Goal: Transaction & Acquisition: Purchase product/service

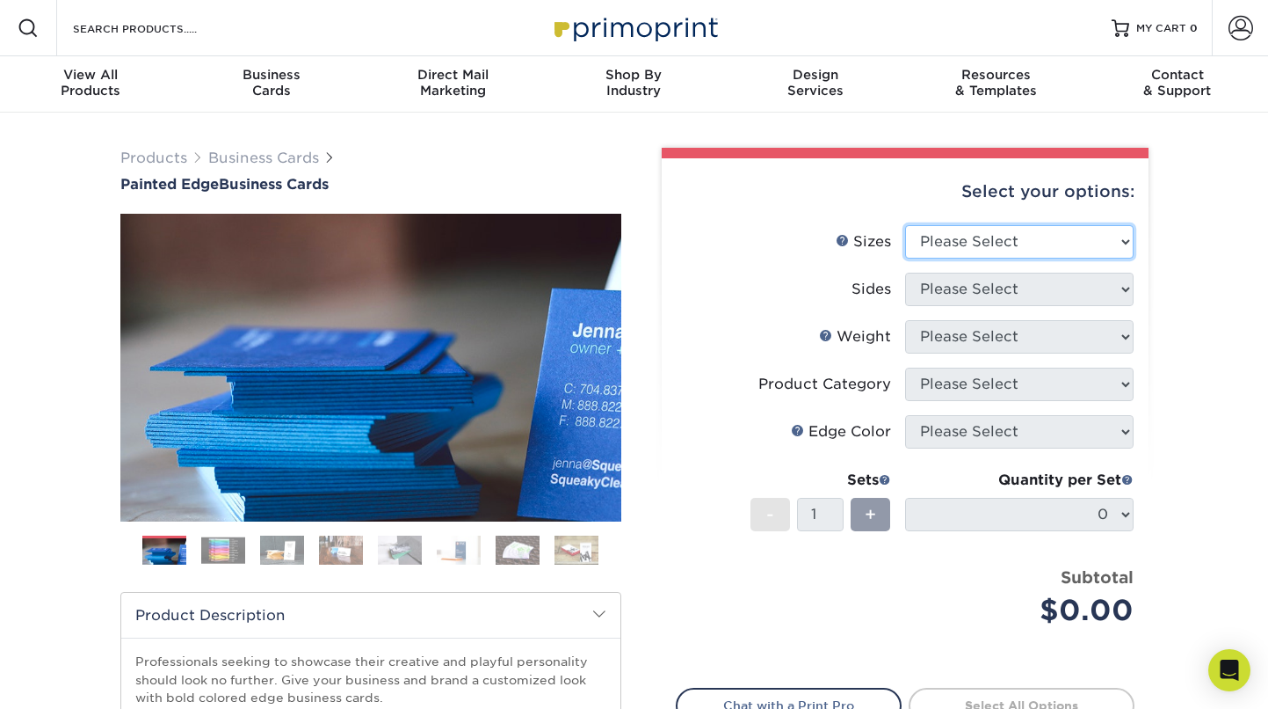
click at [1079, 236] on select "Please Select 2" x 3.5" - Standard 2.125" x 3.375" - European 2.5" x 2.5" - Squ…" at bounding box center [1019, 241] width 229 height 33
select select "2.00x3.50"
click at [905, 225] on select "Please Select 2" x 3.5" - Standard 2.125" x 3.375" - European 2.5" x 2.5" - Squ…" at bounding box center [1019, 241] width 229 height 33
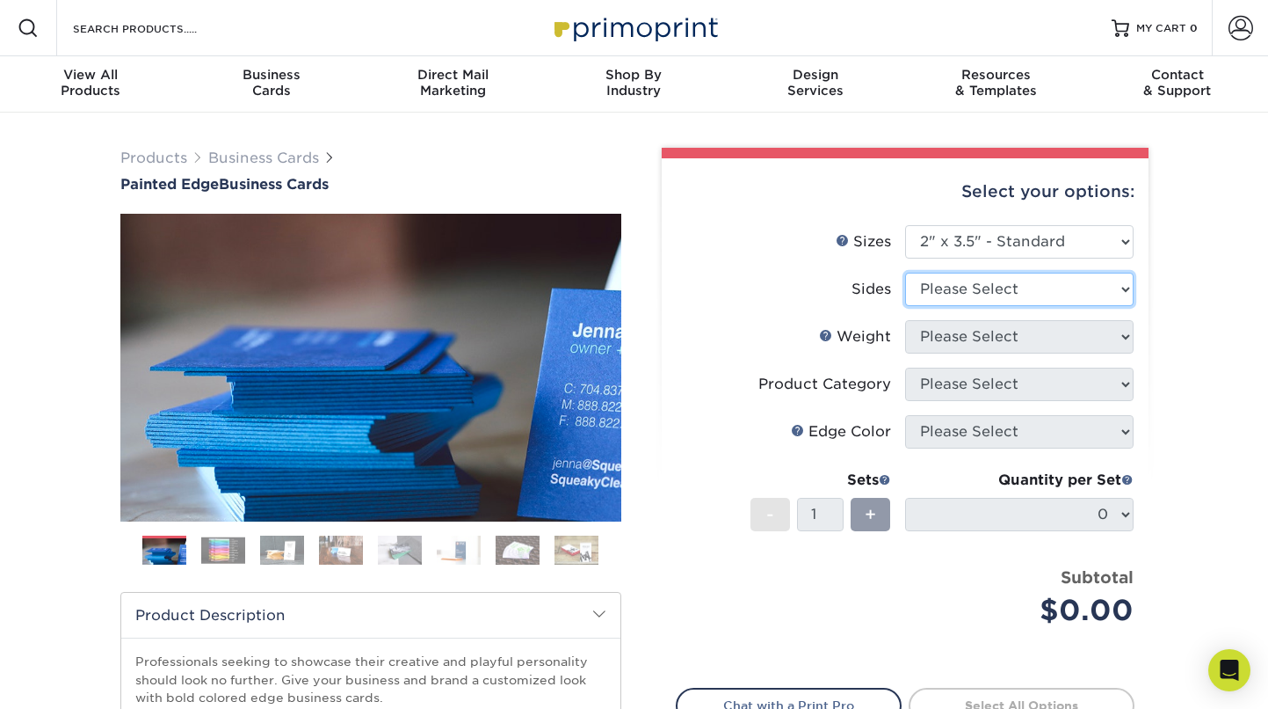
click at [1043, 291] on select "Please Select Print Both Sides Print Front Only" at bounding box center [1019, 289] width 229 height 33
select select "13abbda7-1d64-4f25-8bb2-c179b224825d"
click at [905, 273] on select "Please Select Print Both Sides Print Front Only" at bounding box center [1019, 289] width 229 height 33
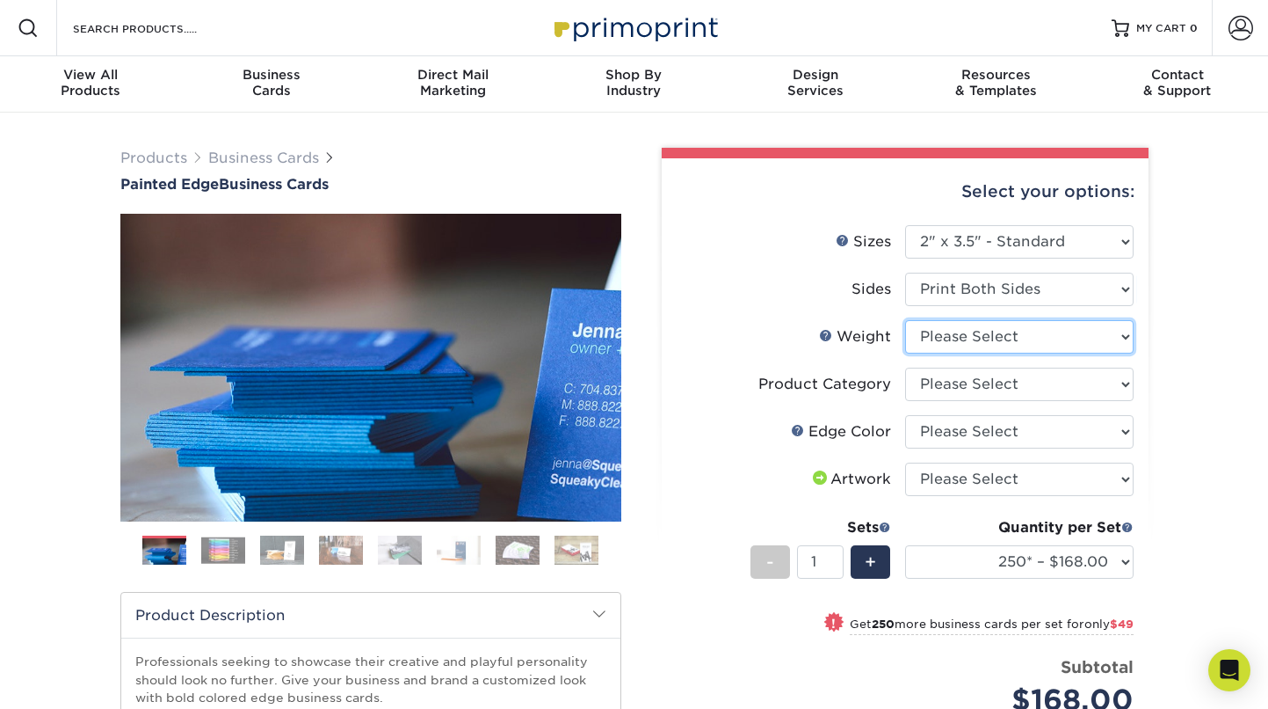
click at [1027, 337] on select "Please Select 32PTUC" at bounding box center [1019, 336] width 229 height 33
select select "32PTUC"
click at [905, 320] on select "Please Select 32PTUC" at bounding box center [1019, 336] width 229 height 33
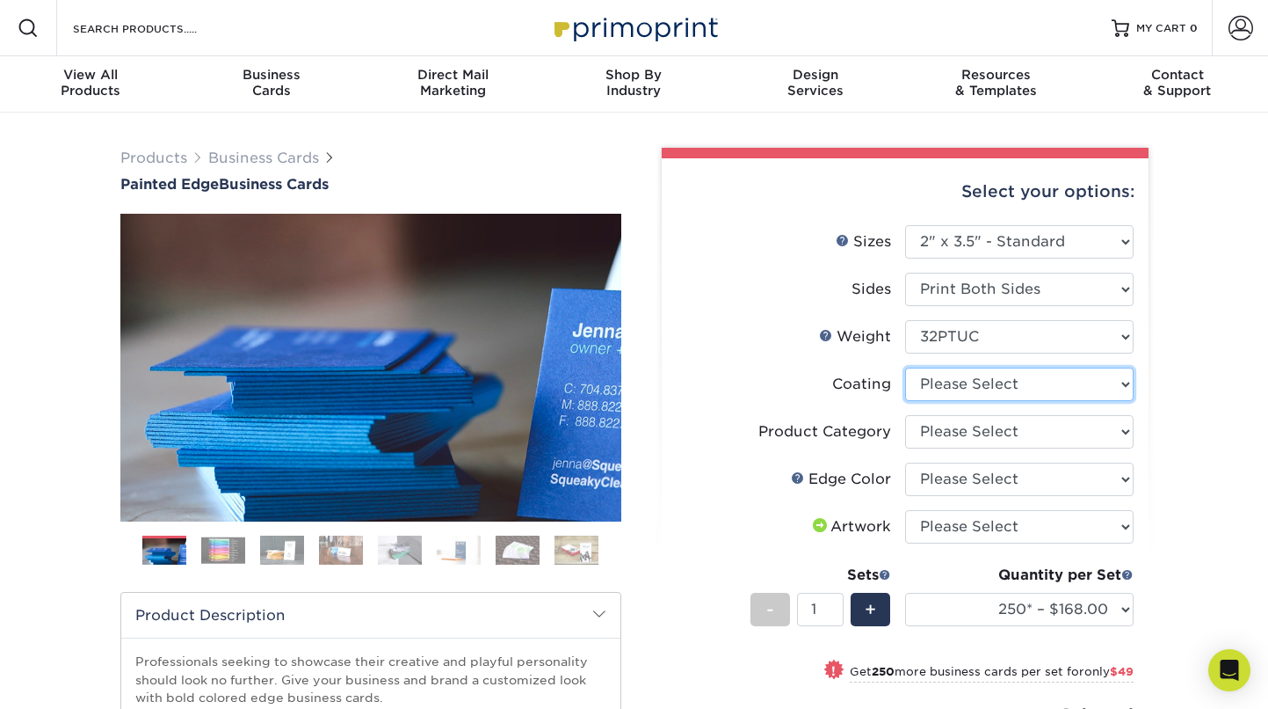
click at [1009, 382] on select at bounding box center [1019, 383] width 229 height 33
select select "3e7618de-abca-4bda-9f97-8b9129e913d8"
click at [905, 367] on select at bounding box center [1019, 383] width 229 height 33
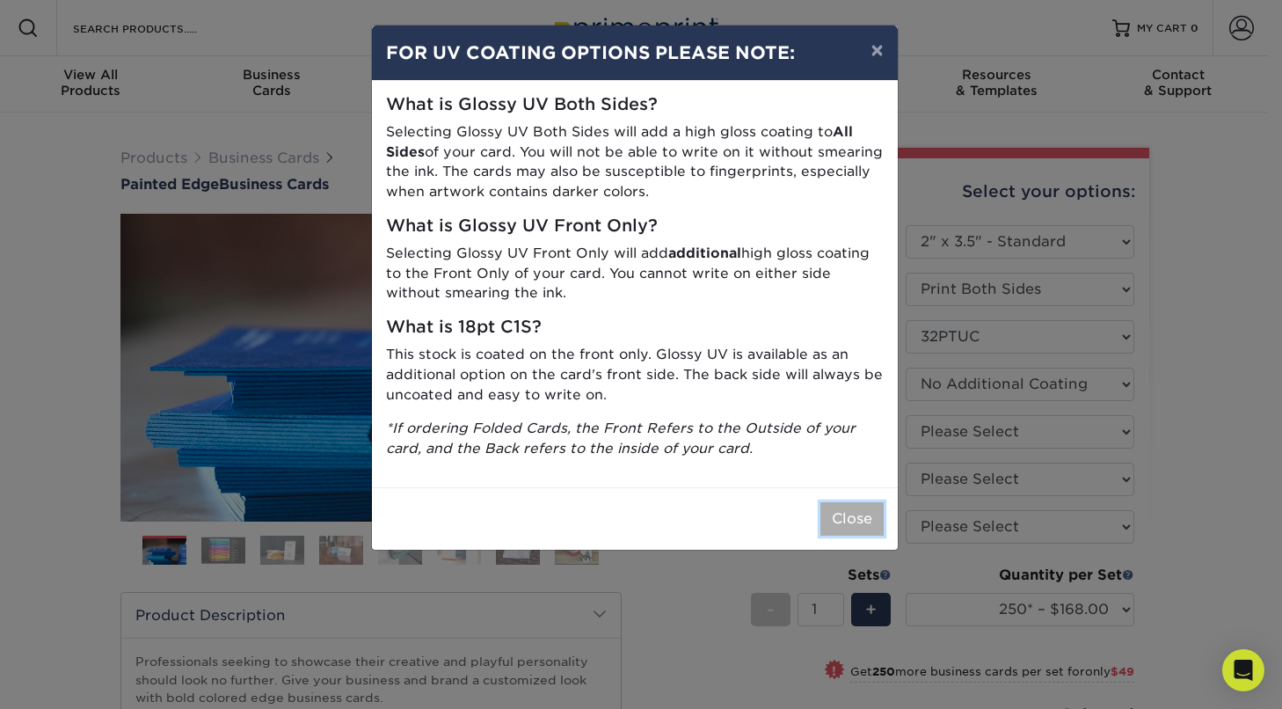
click at [855, 522] on button "Close" at bounding box center [851, 518] width 63 height 33
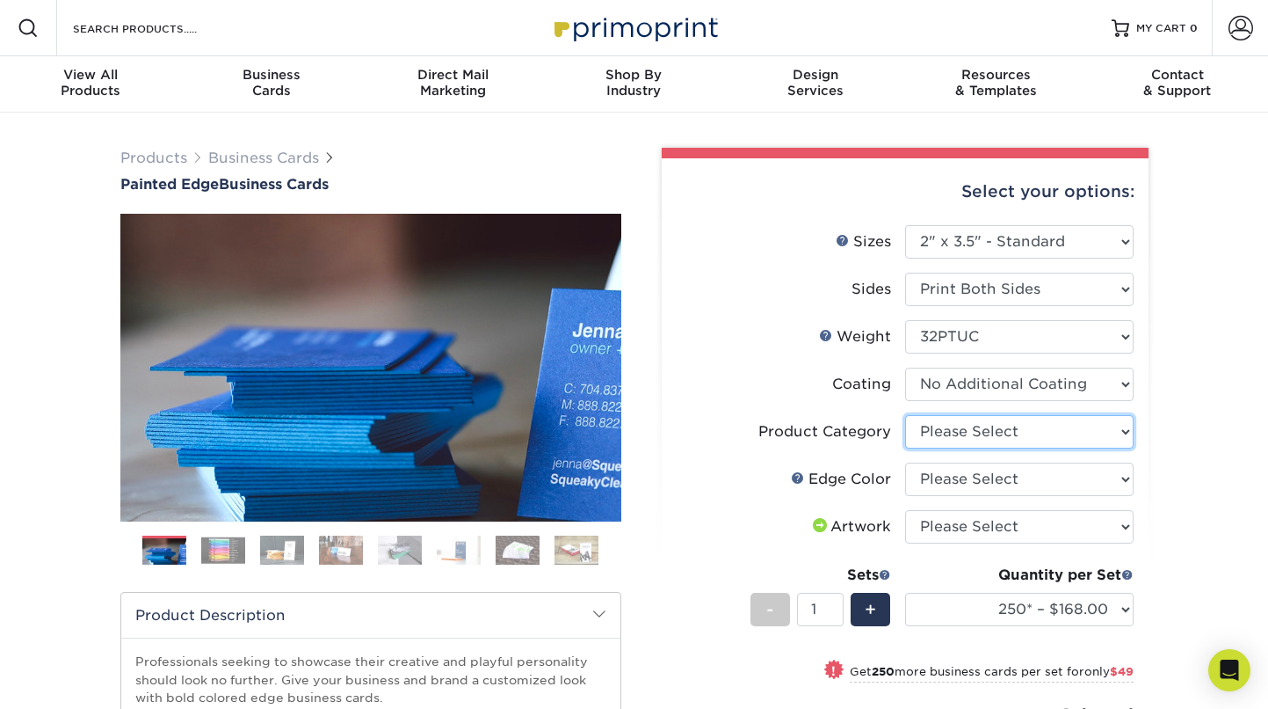
click at [1015, 437] on select "Please Select Business Cards" at bounding box center [1019, 431] width 229 height 33
select select "3b5148f1-0588-4f88-a218-97bcfdce65c1"
click at [905, 415] on select "Please Select Business Cards" at bounding box center [1019, 431] width 229 height 33
click at [1002, 476] on select "Please Select Charcoal Black Brown Blue Pearlescent Blue Pearlescent Gold Pearl…" at bounding box center [1019, 478] width 229 height 33
click at [905, 462] on select "Please Select Charcoal Black Brown Blue Pearlescent Blue Pearlescent Gold Pearl…" at bounding box center [1019, 478] width 229 height 33
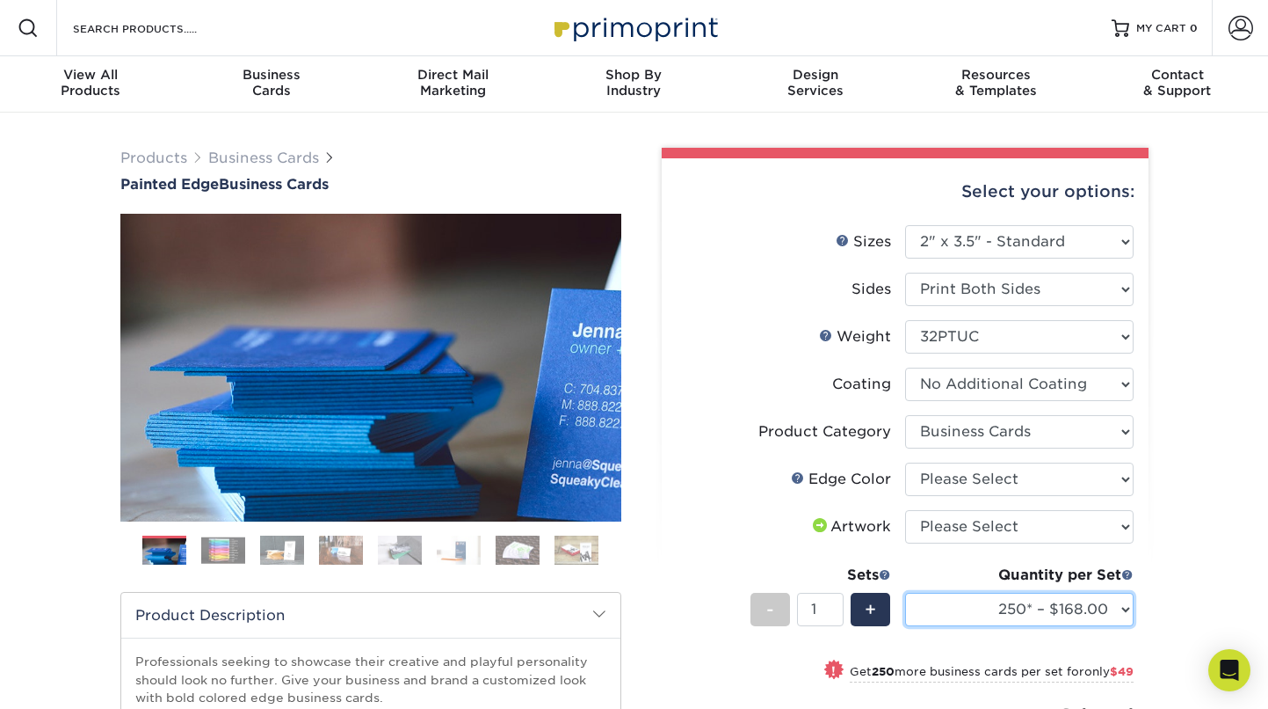
click at [1014, 592] on select "250* – $168.00 500* – $217.00 1000* – $339.00" at bounding box center [1019, 608] width 229 height 33
click at [1028, 476] on select "Please Select Charcoal Black Brown Blue Pearlescent Blue Pearlescent Gold Pearl…" at bounding box center [1019, 478] width 229 height 33
click at [1105, 474] on select "Please Select Charcoal Black Brown Blue Pearlescent Blue Pearlescent Gold Pearl…" at bounding box center [1019, 478] width 229 height 33
select select "a07808a3-81c6-4e74-b75e-4e311282080e"
click at [905, 462] on select "Please Select Charcoal Black Brown Blue Pearlescent Blue Pearlescent Gold Pearl…" at bounding box center [1019, 478] width 229 height 33
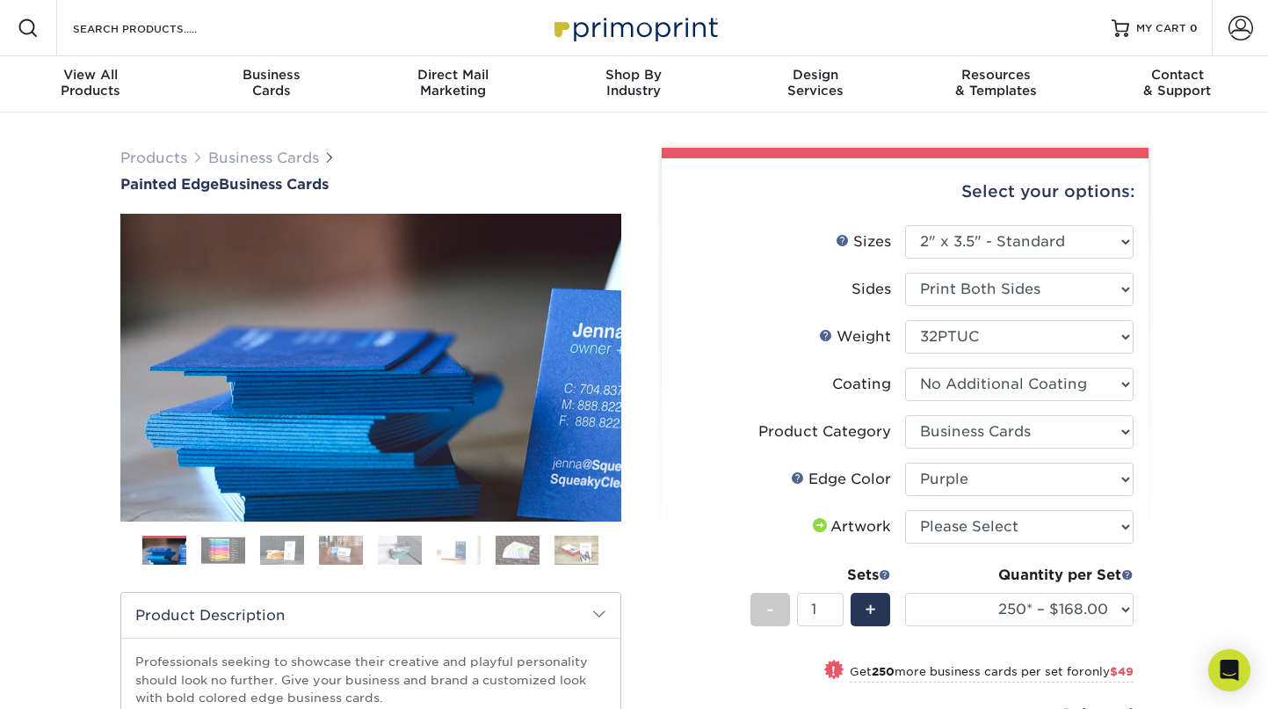
click at [217, 544] on img at bounding box center [223, 549] width 44 height 27
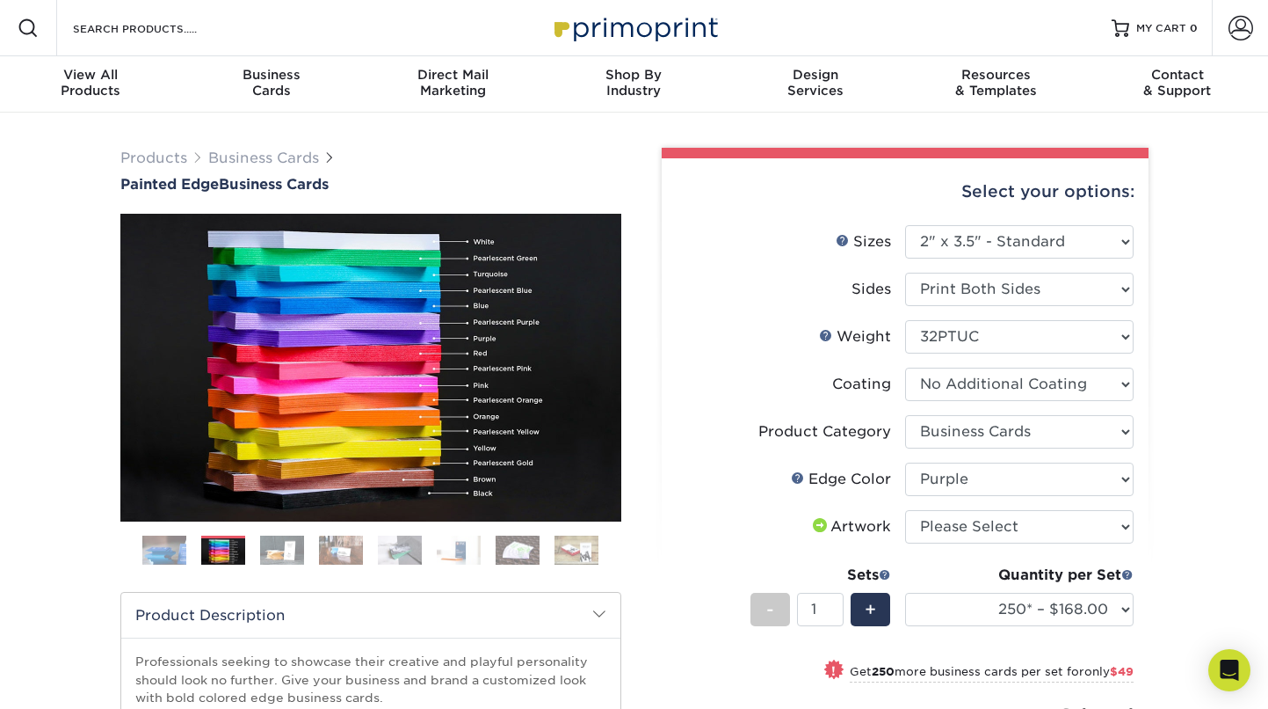
click at [366, 541] on ol at bounding box center [370, 556] width 501 height 42
click at [355, 543] on img at bounding box center [341, 549] width 44 height 31
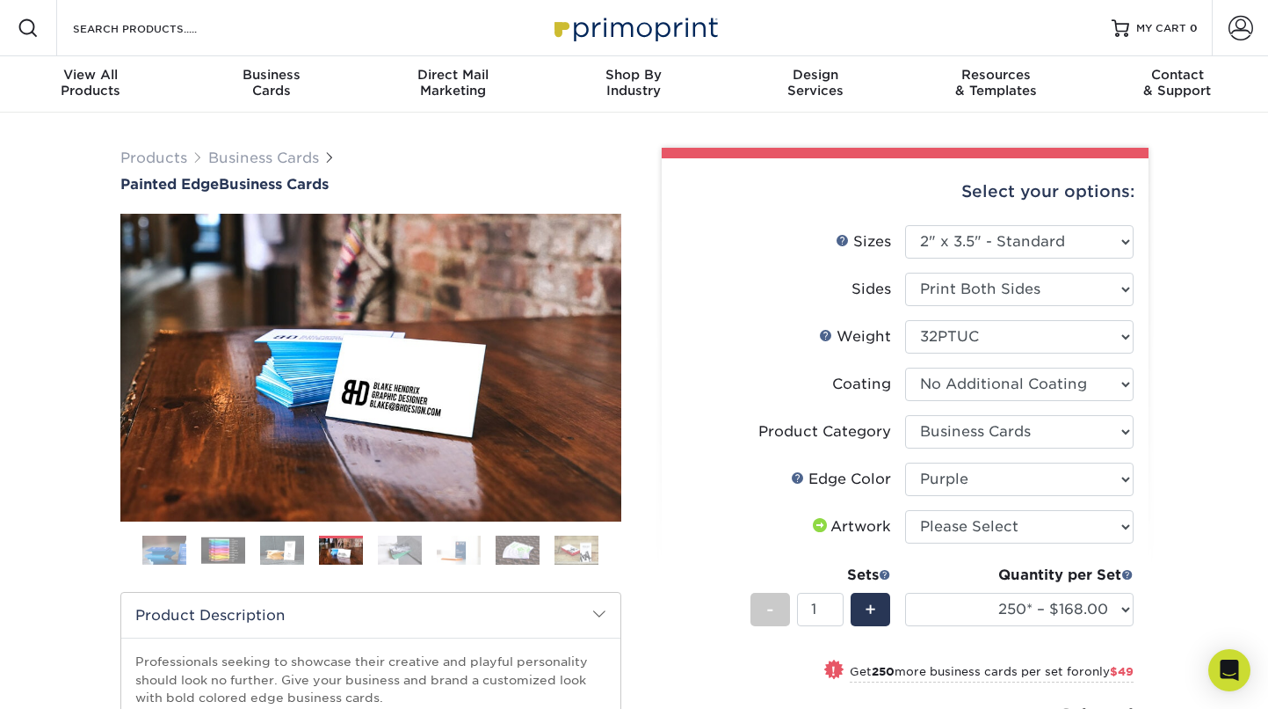
click at [395, 542] on img at bounding box center [400, 549] width 44 height 31
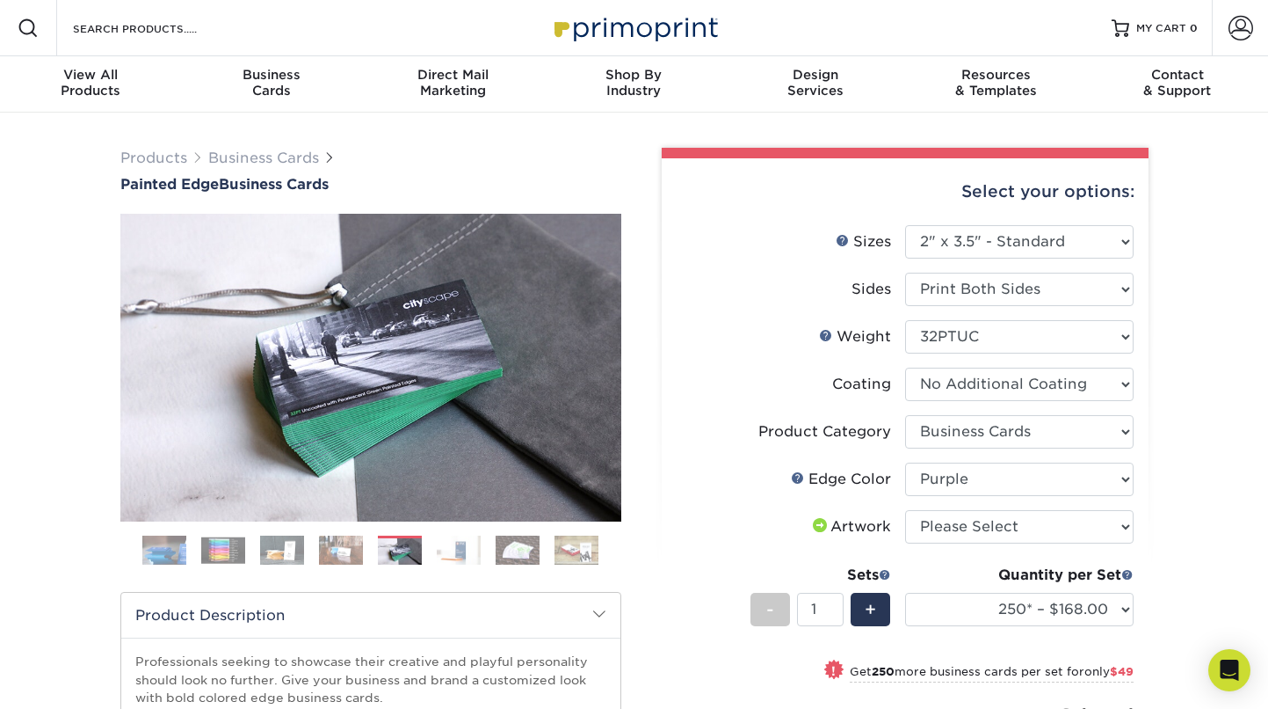
click at [472, 554] on img at bounding box center [459, 549] width 44 height 31
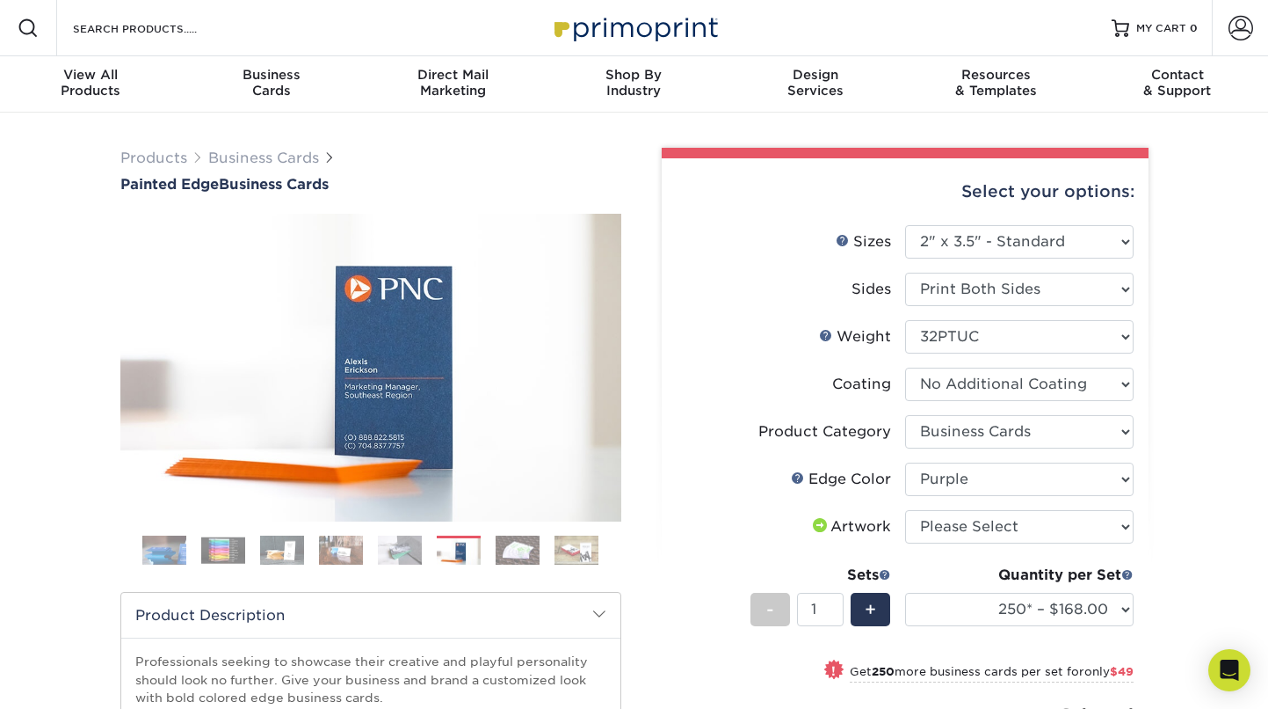
click at [293, 552] on img at bounding box center [282, 549] width 44 height 31
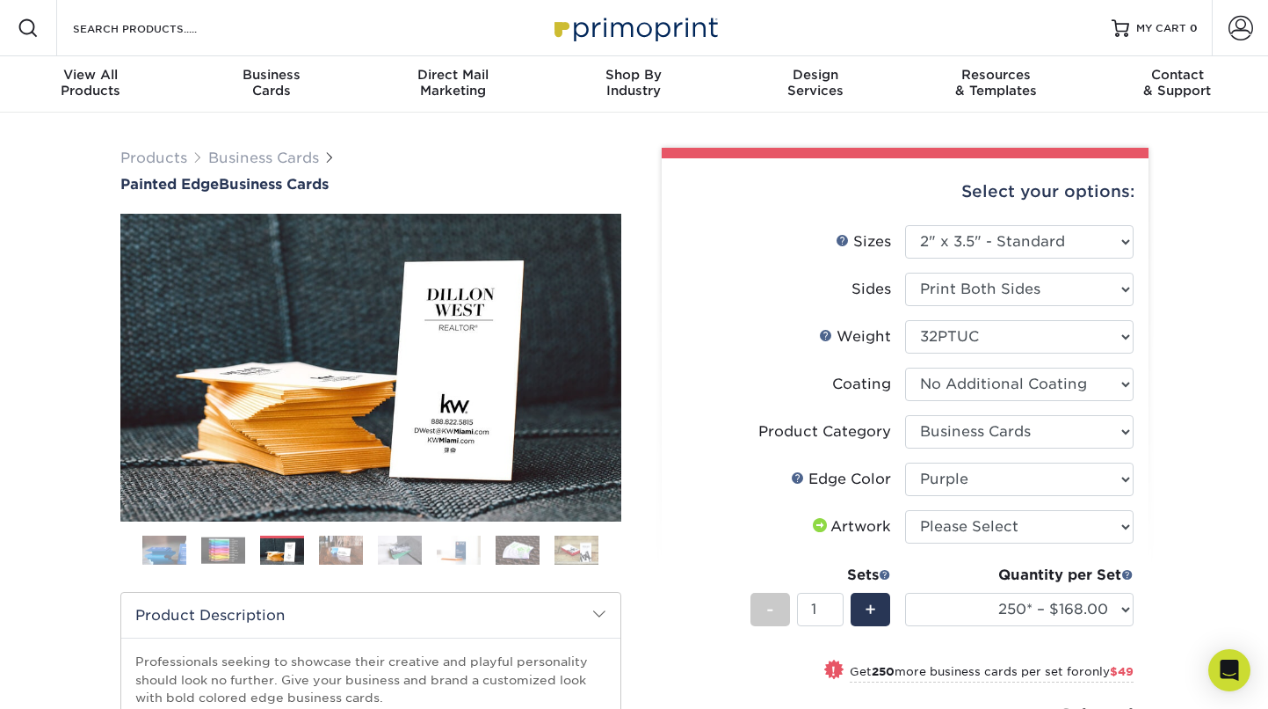
click at [241, 549] on img at bounding box center [223, 549] width 44 height 27
